Goal: Find specific page/section: Find specific page/section

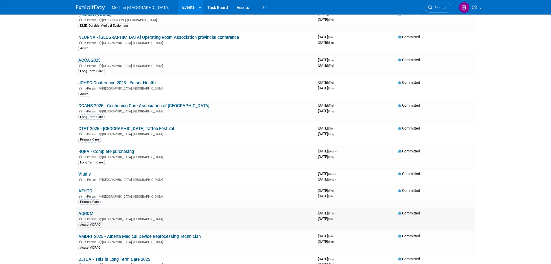
scroll to position [318, 0]
click at [88, 190] on link "AFHTO" at bounding box center [85, 190] width 14 height 5
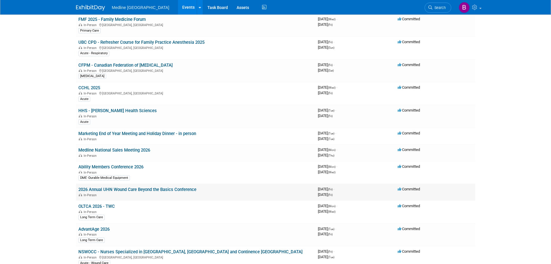
scroll to position [666, 0]
click at [118, 152] on link "Medline National Sales Meeting 2026" at bounding box center [114, 149] width 72 height 5
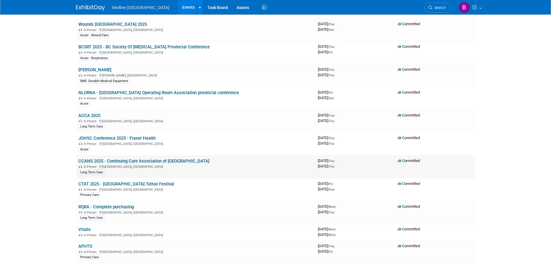
scroll to position [268, 0]
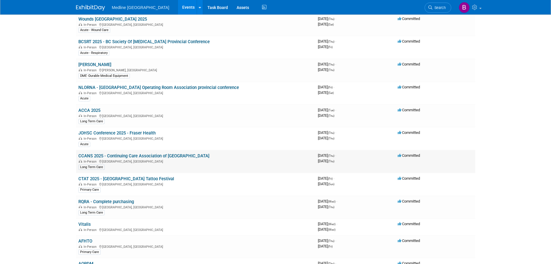
click at [98, 159] on span "In-Person" at bounding box center [89, 161] width 21 height 4
click at [102, 156] on link "CCANS 2025 - Continuing Care Association of [GEOGRAPHIC_DATA]" at bounding box center [143, 155] width 131 height 5
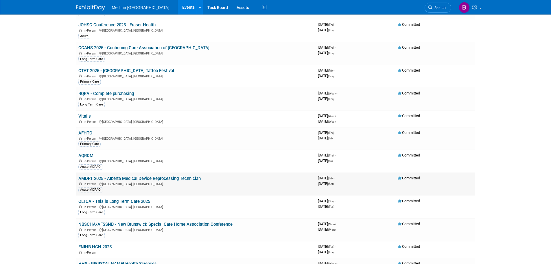
scroll to position [376, 0]
click at [85, 133] on link "AFHTO" at bounding box center [85, 132] width 14 height 5
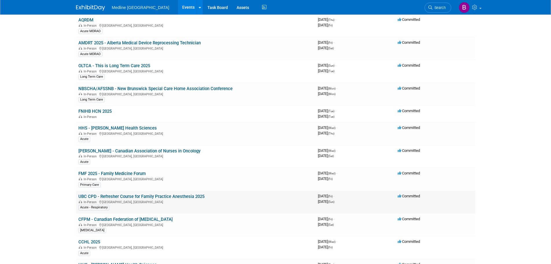
scroll to position [514, 0]
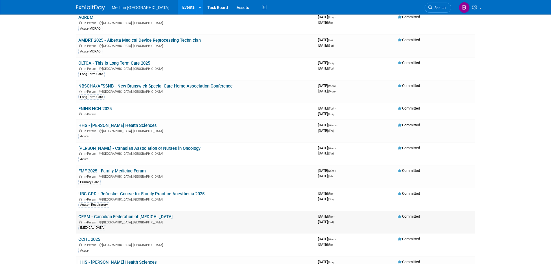
click at [128, 217] on link "CFPM - Canadian Federation of [MEDICAL_DATA]" at bounding box center [125, 216] width 94 height 5
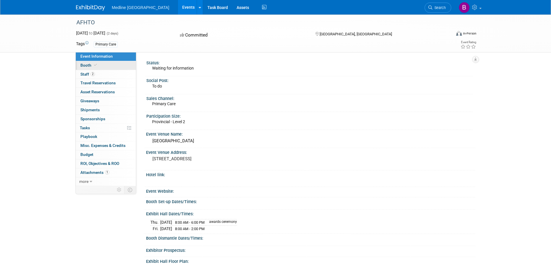
click at [101, 65] on link "Booth" at bounding box center [106, 65] width 60 height 9
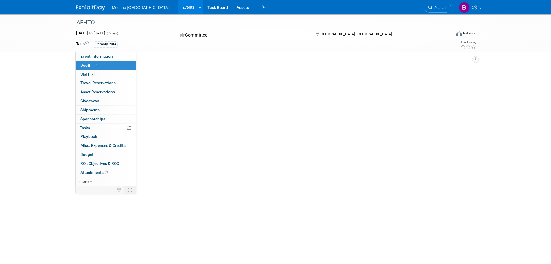
select select "2"
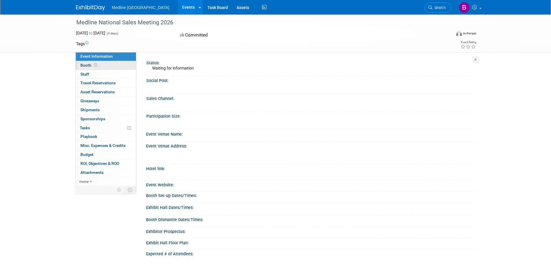
click at [99, 64] on link "Booth" at bounding box center [106, 65] width 60 height 9
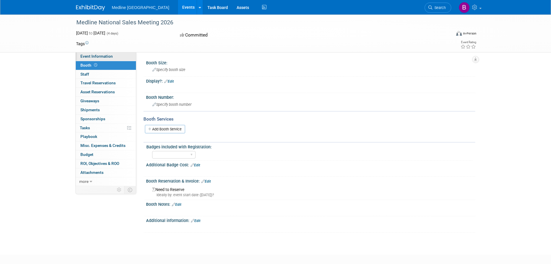
click at [96, 56] on span "Event Information" at bounding box center [96, 56] width 32 height 5
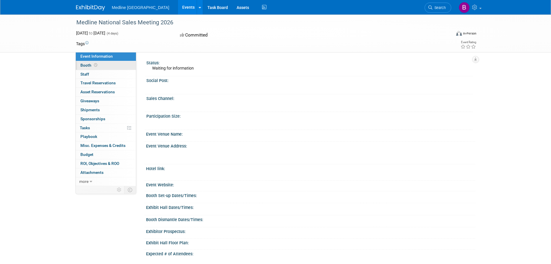
click at [100, 64] on link "Booth" at bounding box center [106, 65] width 60 height 9
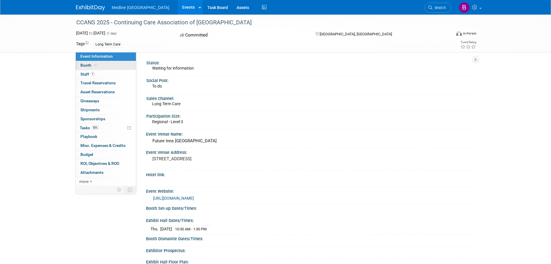
click at [99, 63] on link "Booth" at bounding box center [106, 65] width 60 height 9
select select "2"
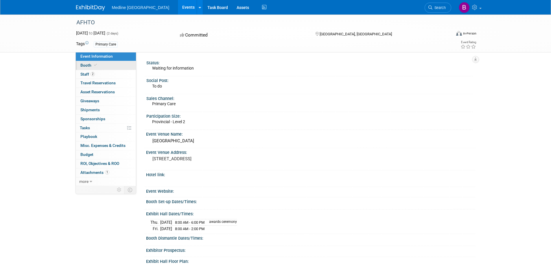
click at [88, 66] on span "Booth" at bounding box center [89, 65] width 18 height 5
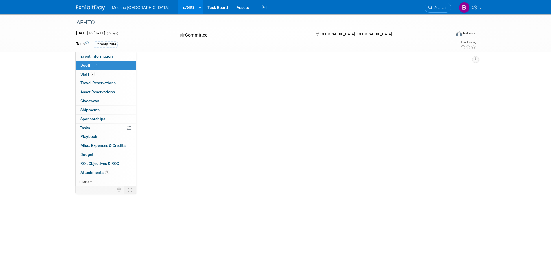
select select "2"
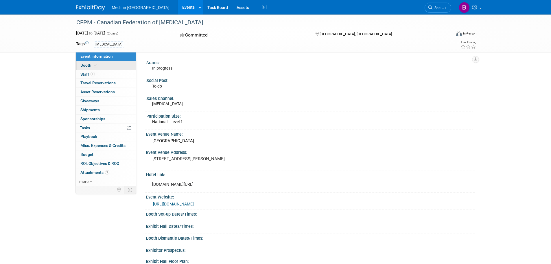
click at [95, 65] on icon at bounding box center [95, 64] width 3 height 3
select select "4"
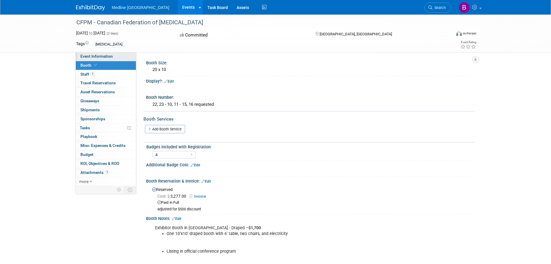
click at [95, 58] on span "Event Information" at bounding box center [96, 56] width 32 height 5
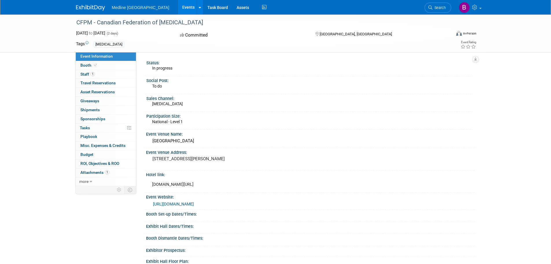
click at [194, 206] on link "[URL][DOMAIN_NAME]" at bounding box center [173, 203] width 41 height 5
